Goal: Find specific page/section: Find specific page/section

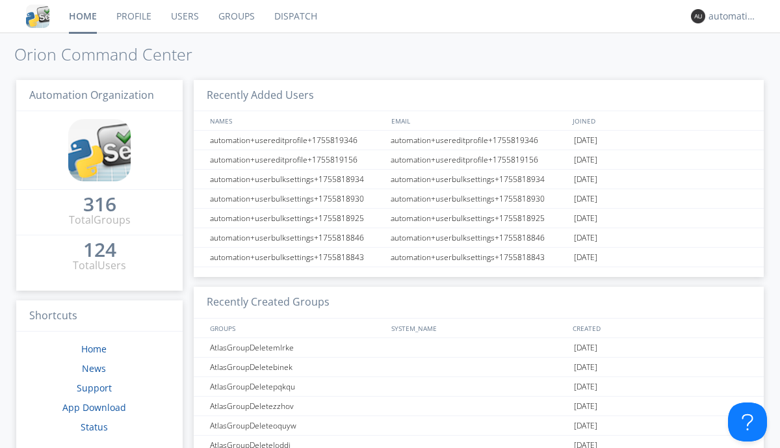
click at [295, 16] on link "Dispatch" at bounding box center [296, 16] width 62 height 33
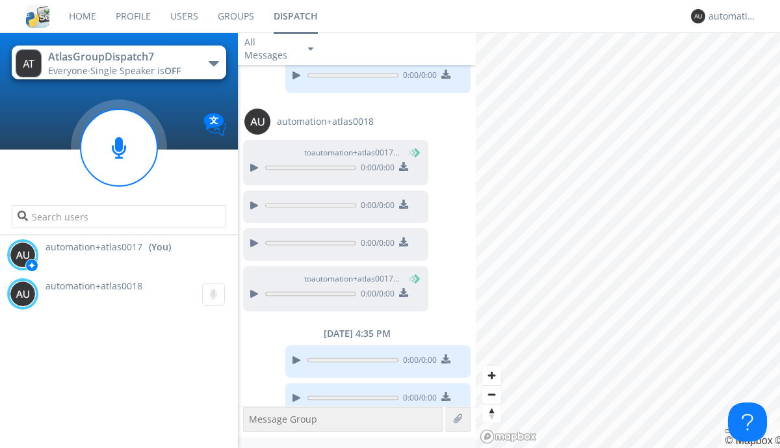
scroll to position [763, 0]
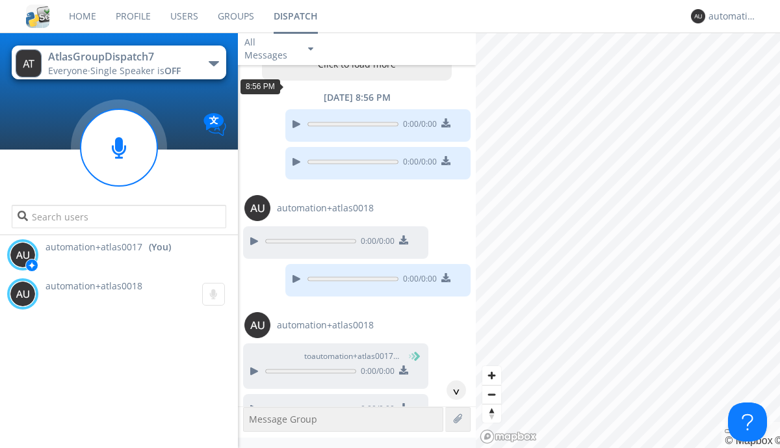
scroll to position [62, 0]
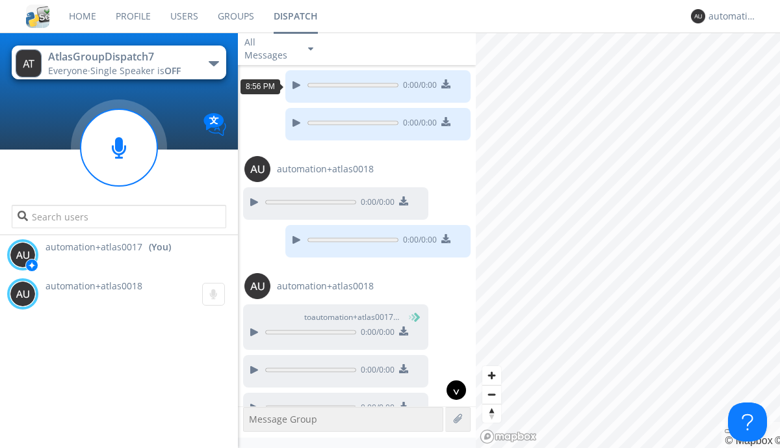
click at [451, 390] on div "^" at bounding box center [457, 390] width 20 height 20
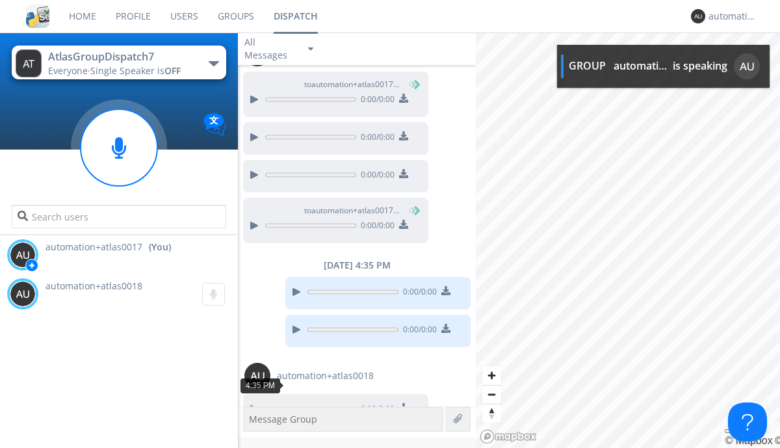
scroll to position [842, 0]
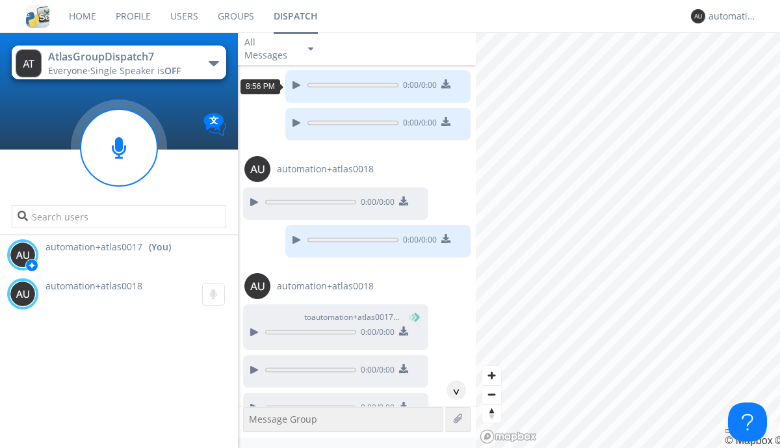
scroll to position [23, 0]
click at [451, 390] on div "^" at bounding box center [457, 390] width 20 height 20
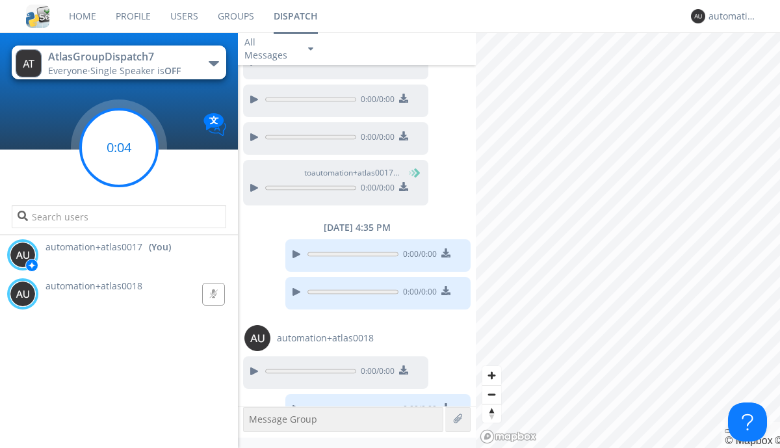
scroll to position [840, 0]
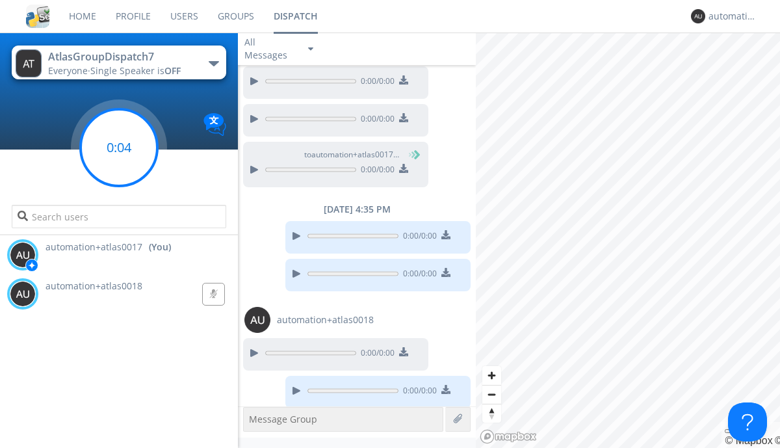
click at [119, 148] on g at bounding box center [119, 147] width 77 height 77
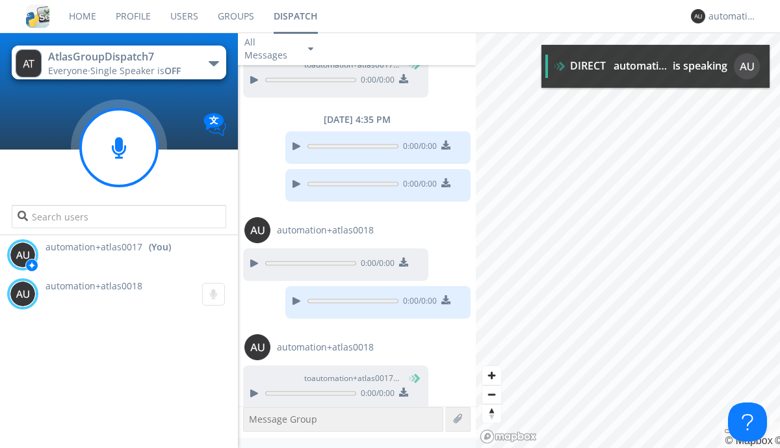
scroll to position [932, 0]
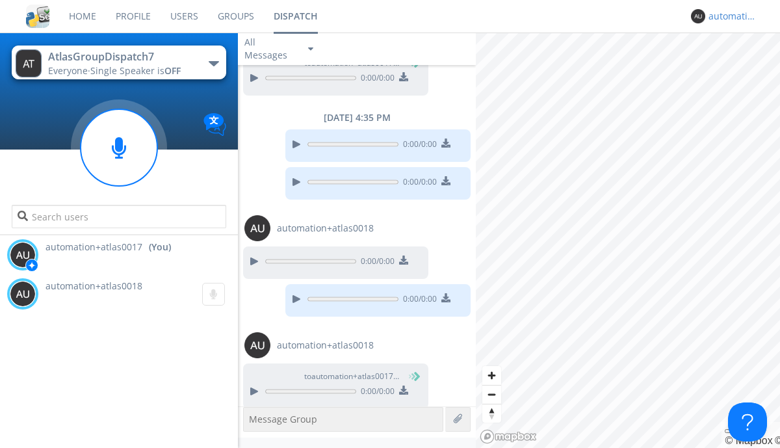
click at [730, 16] on div "automation+atlas0017" at bounding box center [733, 16] width 49 height 13
